Goal: Navigation & Orientation: Find specific page/section

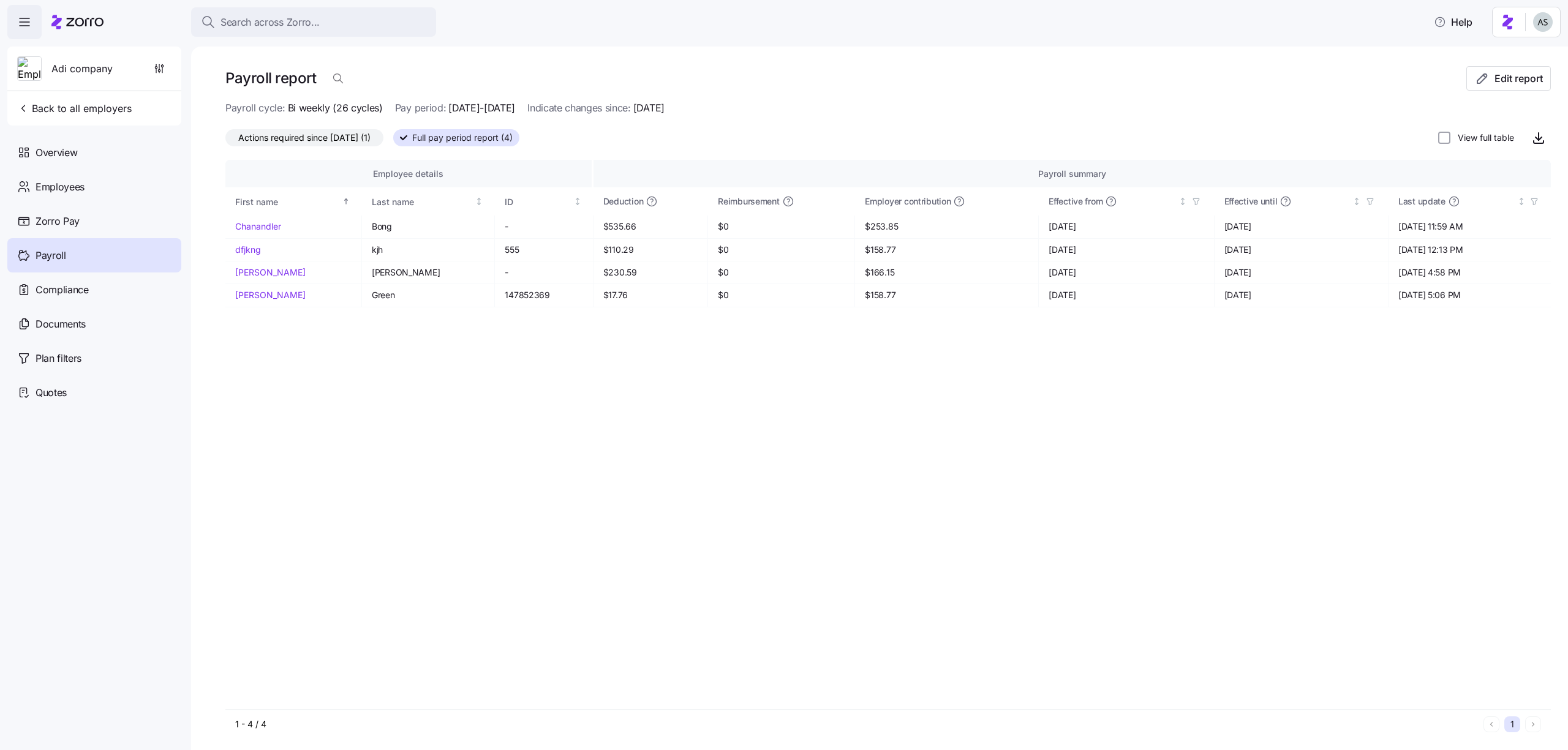
click at [1552, 22] on html "Search across Zorro... Help Adi company Back to all employers Overview Employee…" at bounding box center [784, 371] width 1568 height 743
click at [1515, 73] on div "Log out" at bounding box center [1509, 75] width 47 height 14
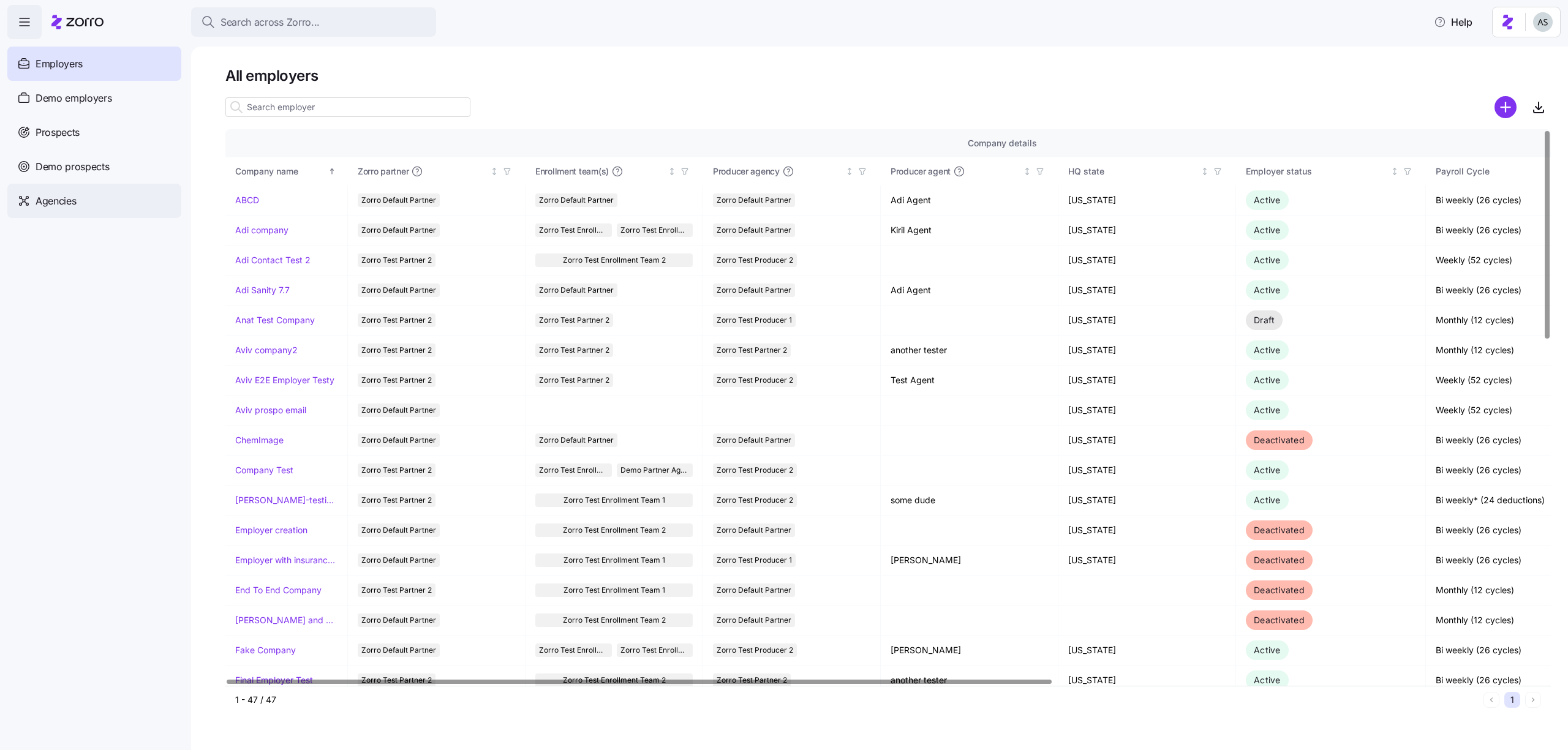
click at [47, 198] on span "Agencies" at bounding box center [55, 201] width 41 height 16
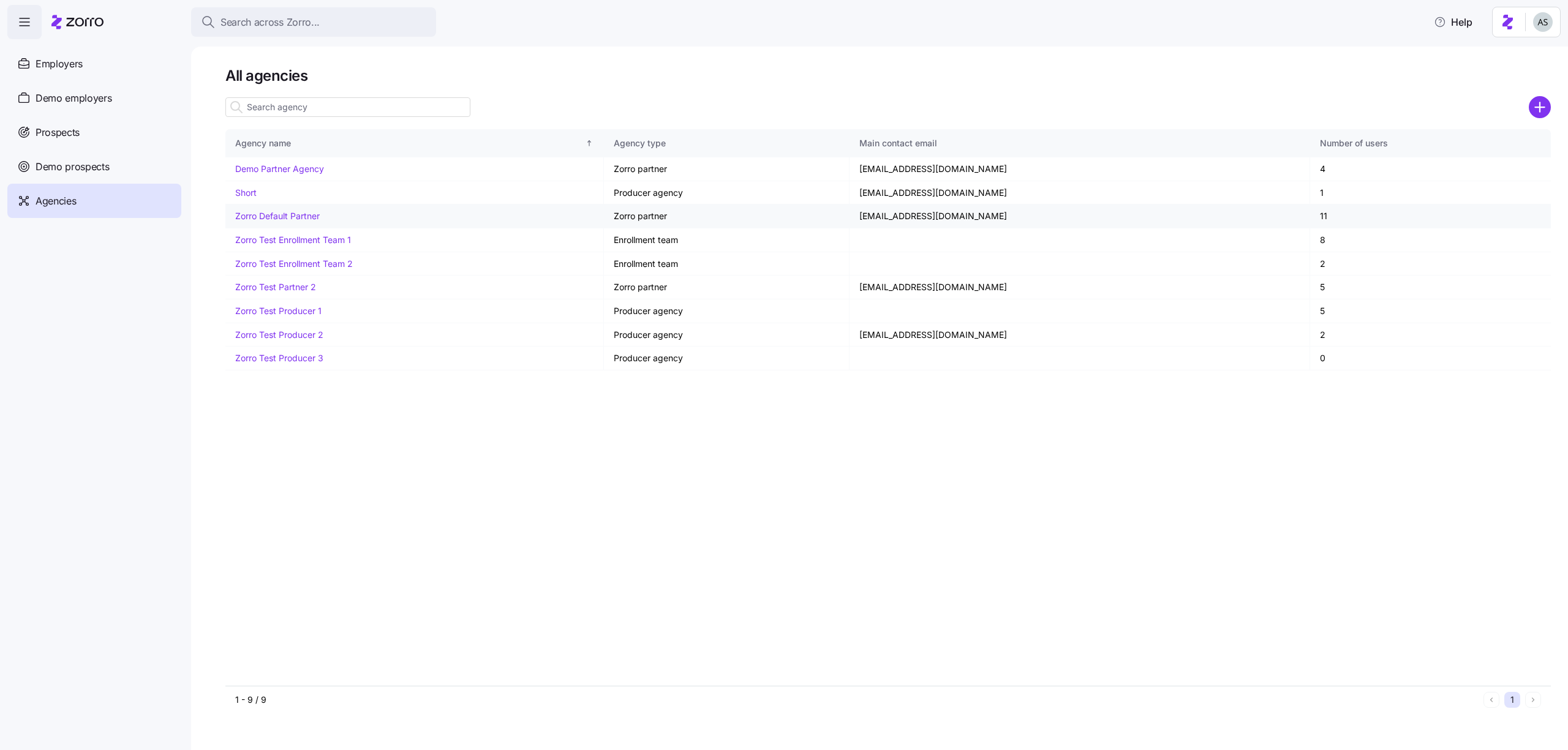
click at [287, 219] on link "Zorro Default Partner" at bounding box center [278, 216] width 85 height 10
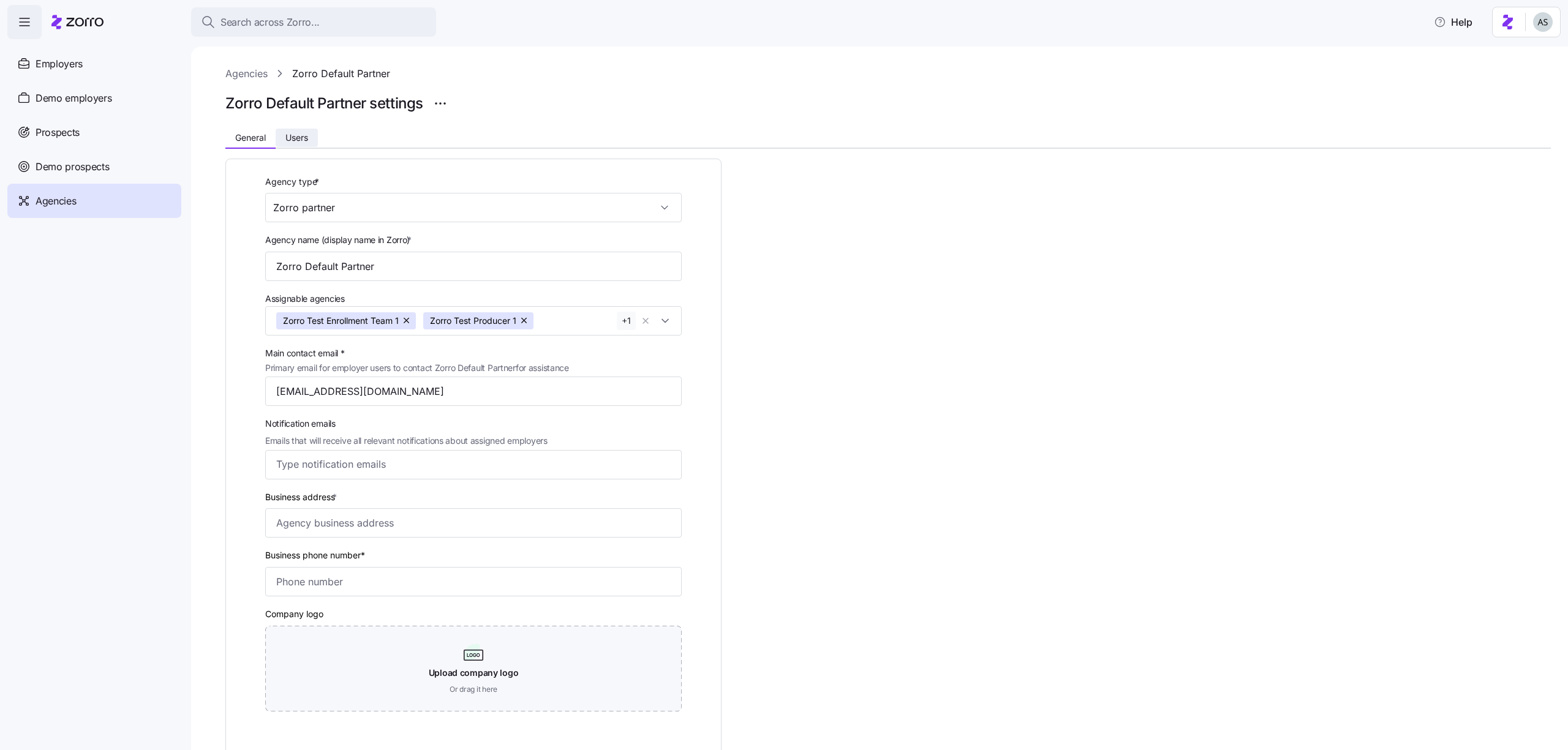
click at [287, 136] on span "Users" at bounding box center [297, 138] width 22 height 9
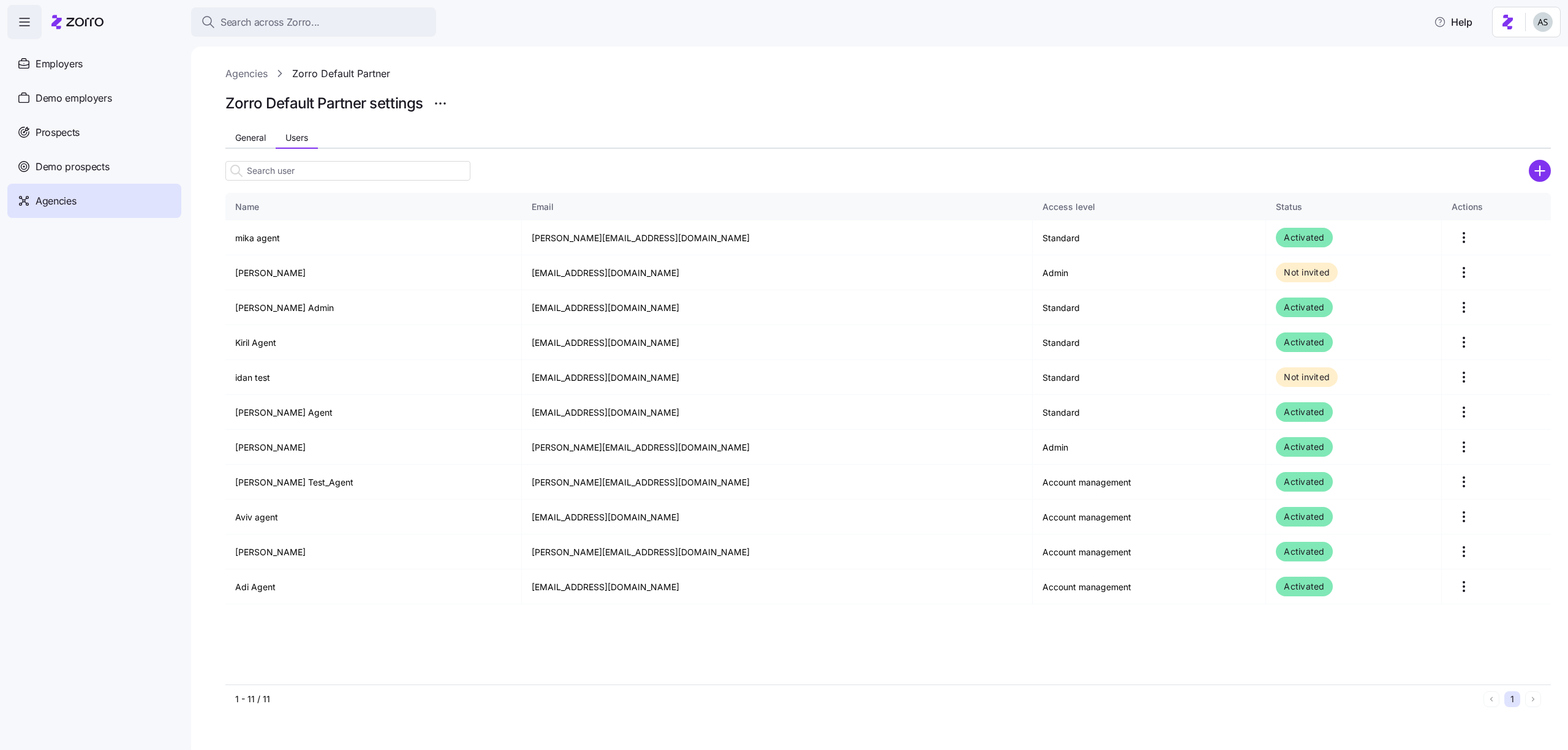
click at [1547, 27] on html "Search across Zorro... Help Employers Demo employers Prospects Demo prospects A…" at bounding box center [784, 371] width 1568 height 743
click at [1522, 72] on div "Log out" at bounding box center [1509, 75] width 47 height 14
